Goal: Task Accomplishment & Management: Manage account settings

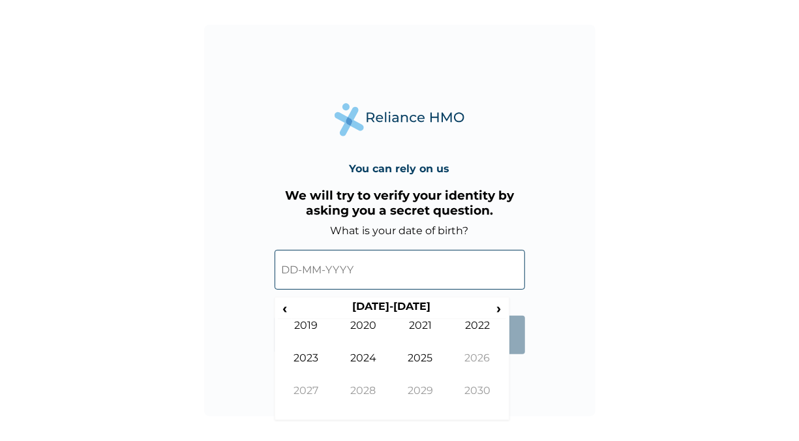
click at [363, 277] on input "text" at bounding box center [400, 270] width 250 height 40
click at [401, 310] on th "[DATE]-[DATE]" at bounding box center [392, 309] width 200 height 18
click at [288, 309] on span "‹" at bounding box center [285, 308] width 14 height 16
click at [346, 322] on td "2000" at bounding box center [363, 335] width 57 height 33
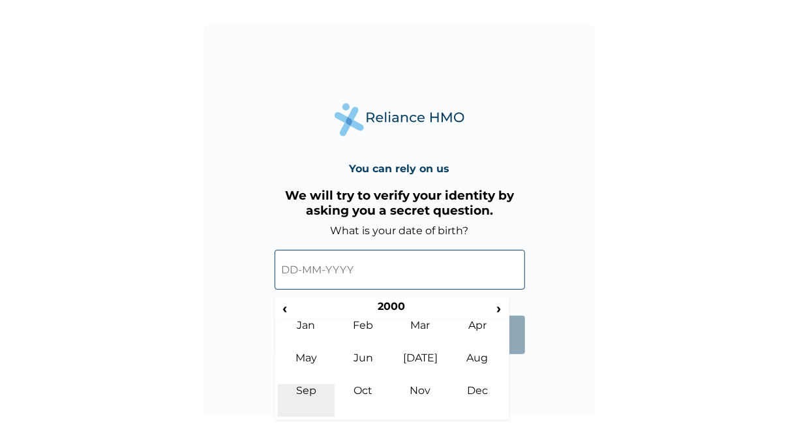
click at [316, 385] on td "Sep" at bounding box center [306, 400] width 57 height 33
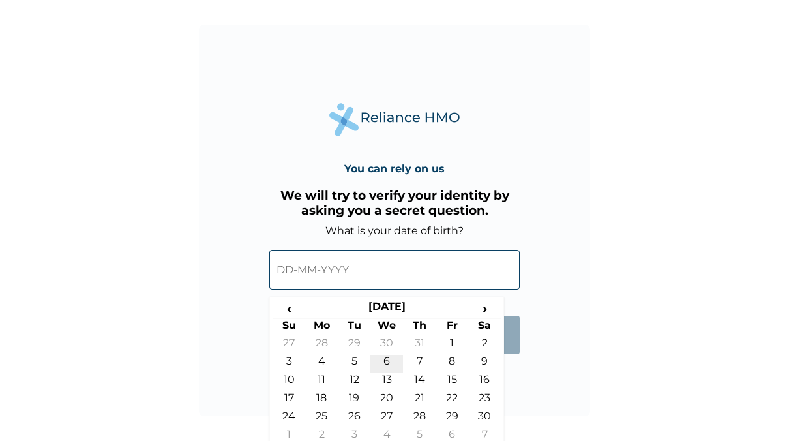
click at [391, 360] on td "6" at bounding box center [386, 364] width 33 height 18
type input "[DATE]"
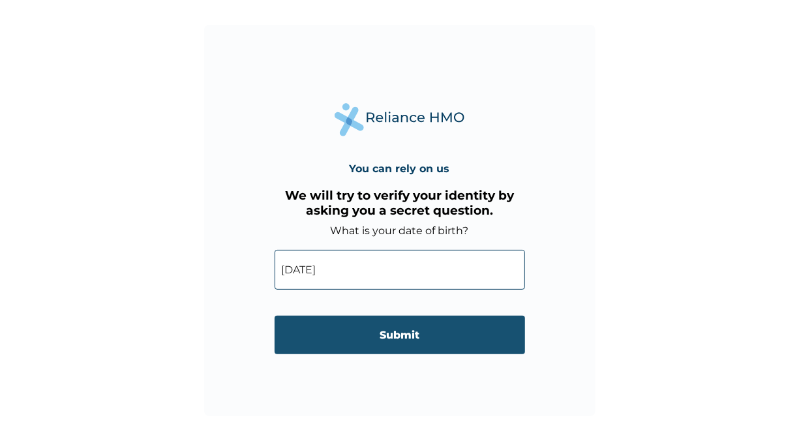
click at [408, 344] on input "Submit" at bounding box center [400, 335] width 250 height 38
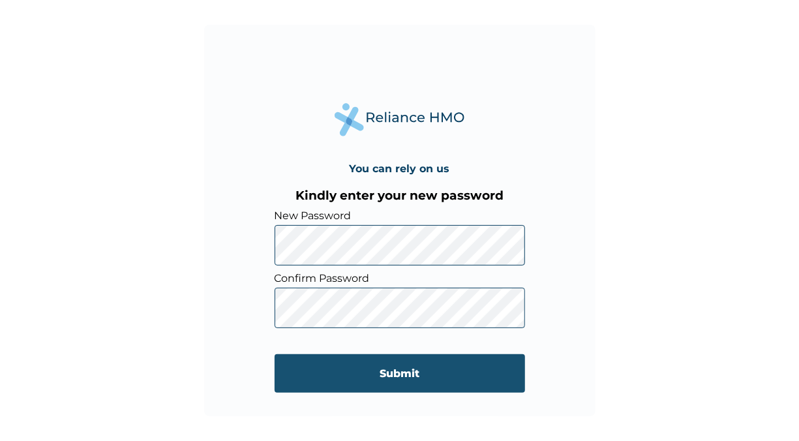
click at [433, 365] on input "Submit" at bounding box center [400, 373] width 250 height 38
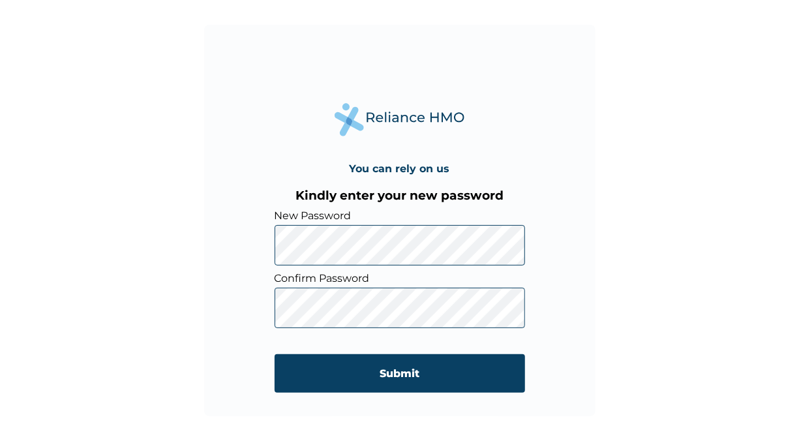
click at [316, 353] on form "New Password Confirm Password Submit" at bounding box center [400, 307] width 250 height 196
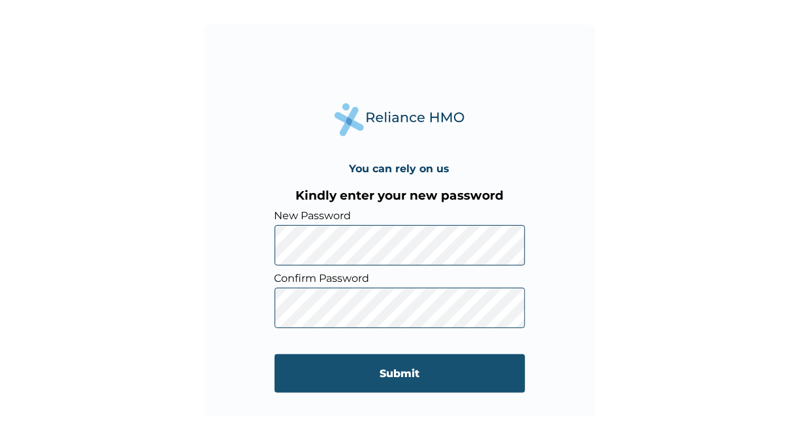
click at [327, 372] on input "Submit" at bounding box center [400, 373] width 250 height 38
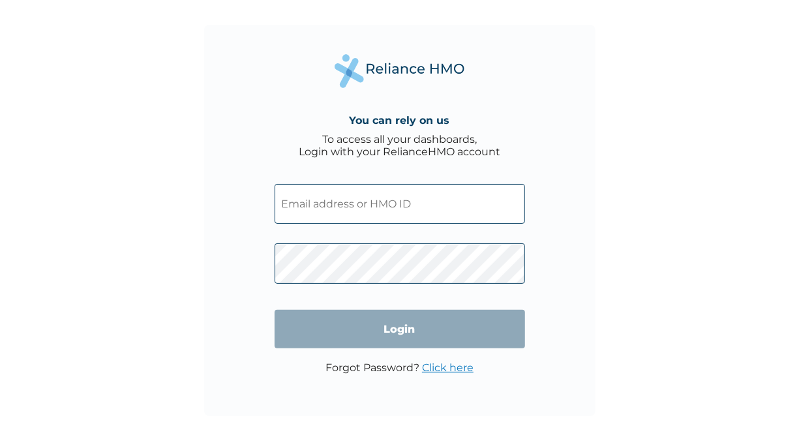
type input "[EMAIL_ADDRESS][DOMAIN_NAME]"
